Goal: Transaction & Acquisition: Purchase product/service

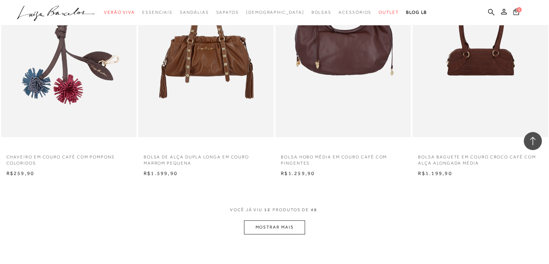
scroll to position [639, 0]
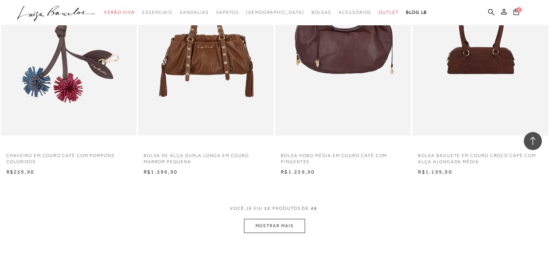
click at [263, 229] on button "MOSTRAR MAIS" at bounding box center [274, 225] width 61 height 14
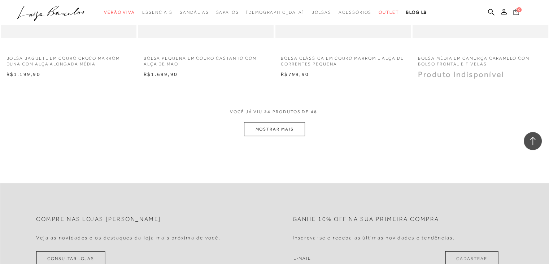
scroll to position [1508, 0]
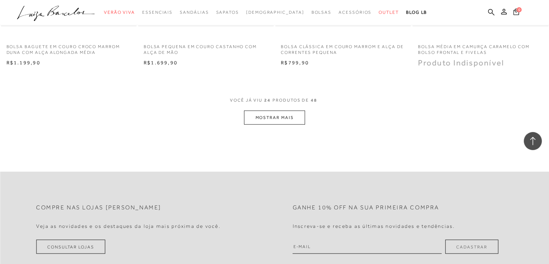
click at [273, 120] on button "MOSTRAR MAIS" at bounding box center [274, 117] width 61 height 14
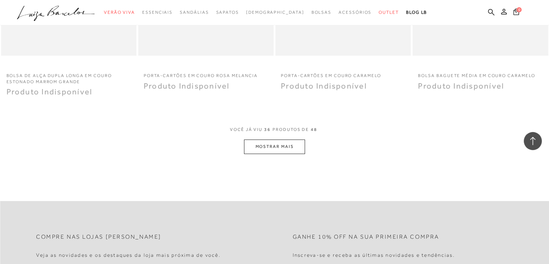
scroll to position [2248, 0]
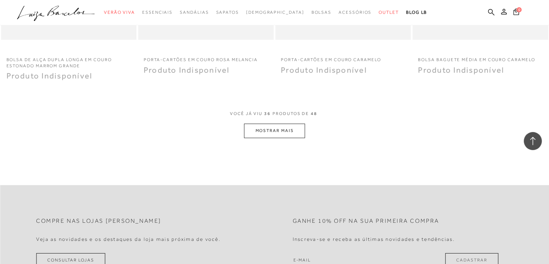
click at [287, 129] on button "MOSTRAR MAIS" at bounding box center [274, 130] width 61 height 14
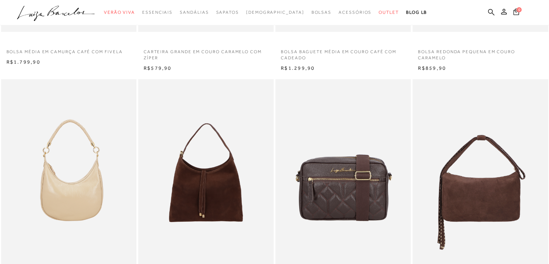
scroll to position [0, 0]
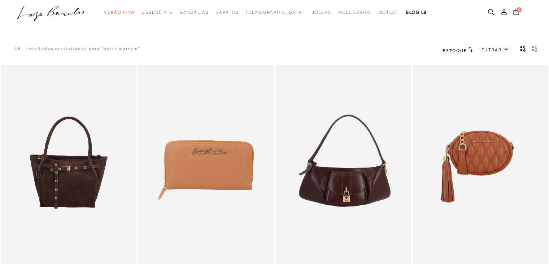
click at [492, 14] on icon at bounding box center [491, 12] width 6 height 7
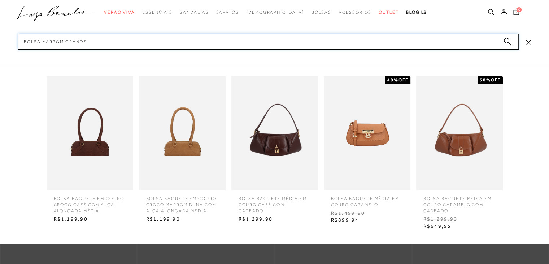
type input "bolsa marrom grande"
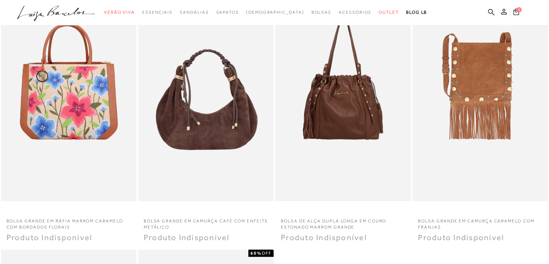
click at [347, 125] on img at bounding box center [343, 99] width 134 height 201
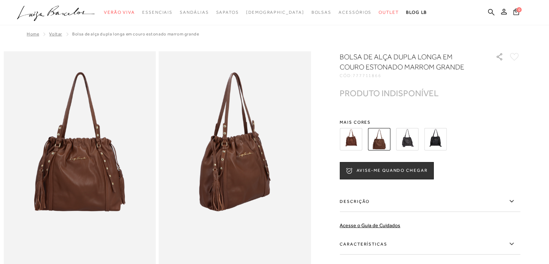
scroll to position [281, 0]
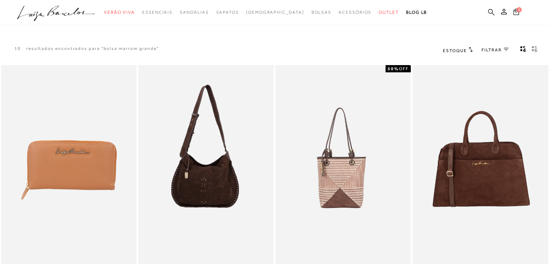
click at [491, 11] on icon at bounding box center [491, 12] width 6 height 7
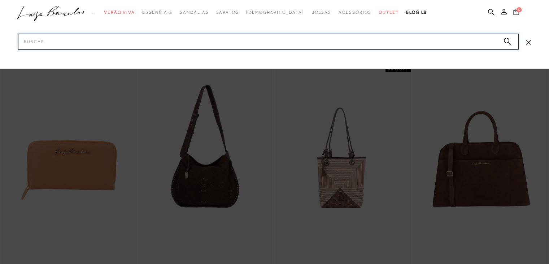
click at [405, 39] on input "Pesquisar" at bounding box center [268, 42] width 501 height 16
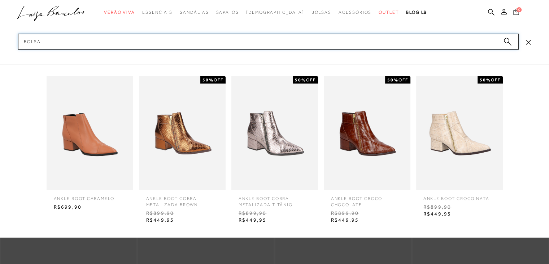
type input "bolsa"
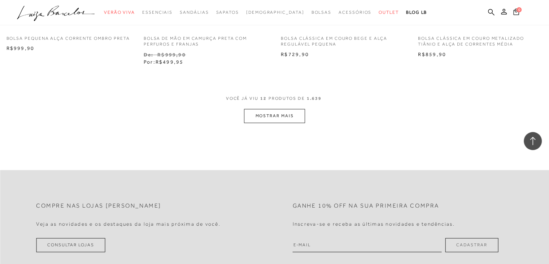
scroll to position [762, 0]
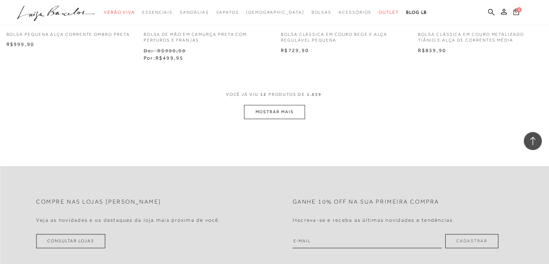
click at [296, 109] on button "MOSTRAR MAIS" at bounding box center [274, 112] width 61 height 14
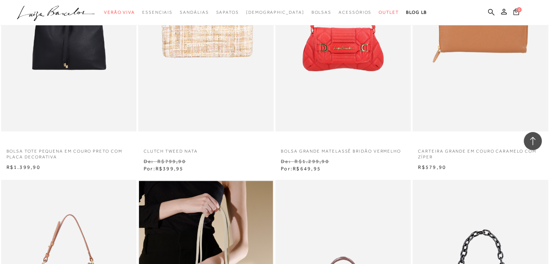
scroll to position [907, 0]
